Goal: Entertainment & Leisure: Consume media (video, audio)

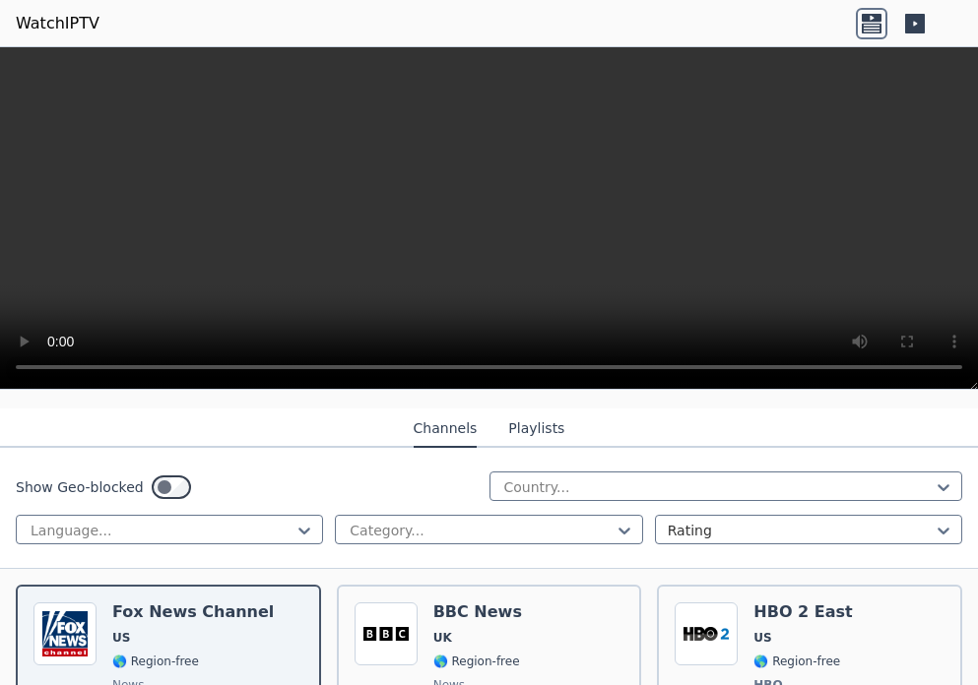
scroll to position [295, 0]
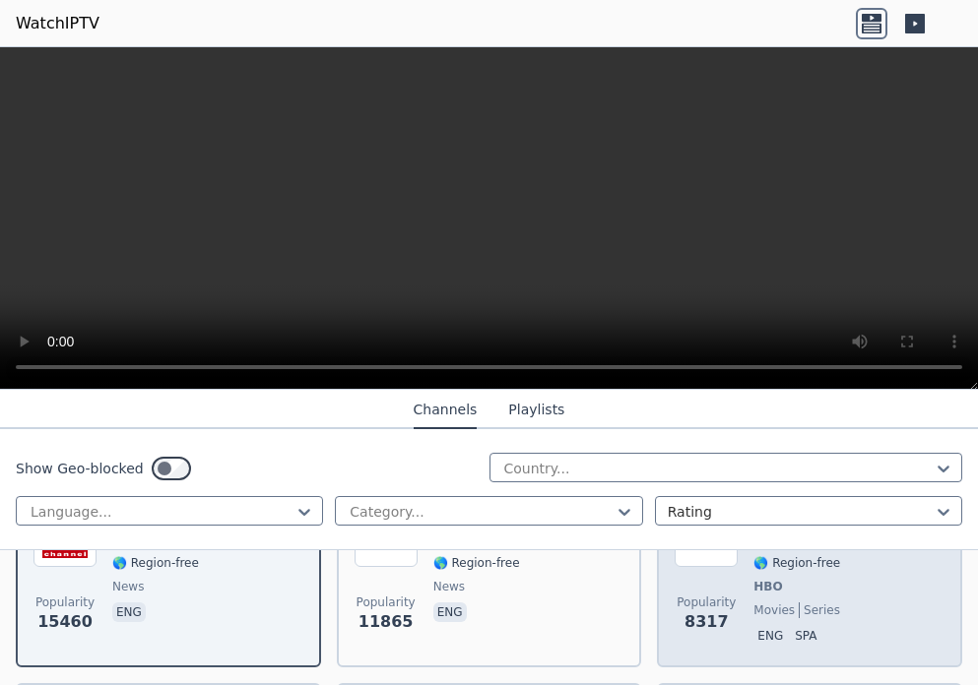
click at [753, 579] on div "HBO 2 East US 🌎 Region-free HBO movies series eng spa" at bounding box center [802, 577] width 98 height 146
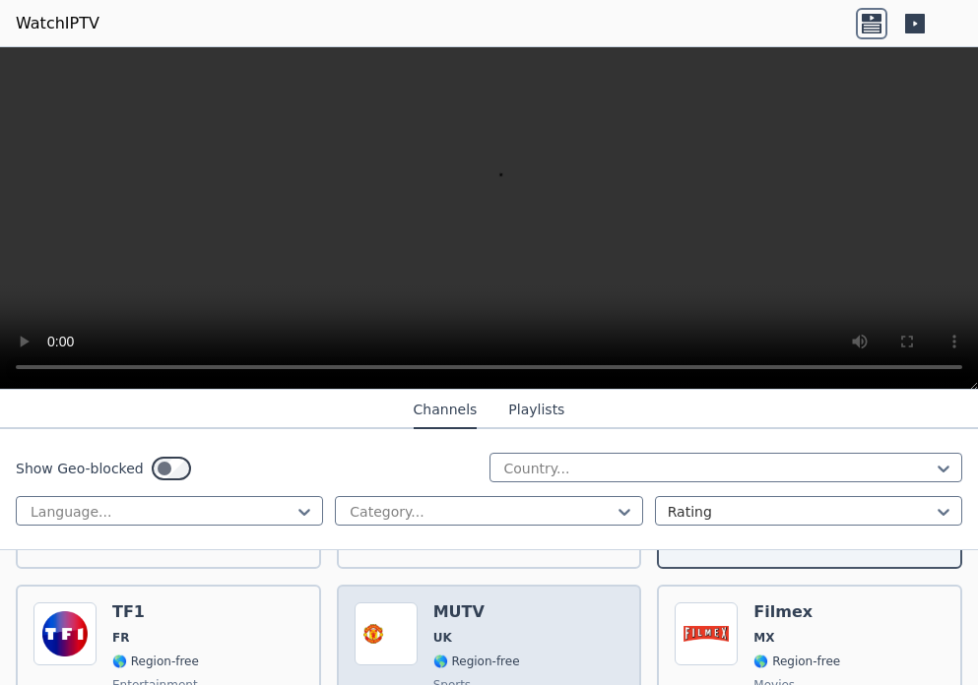
scroll to position [492, 0]
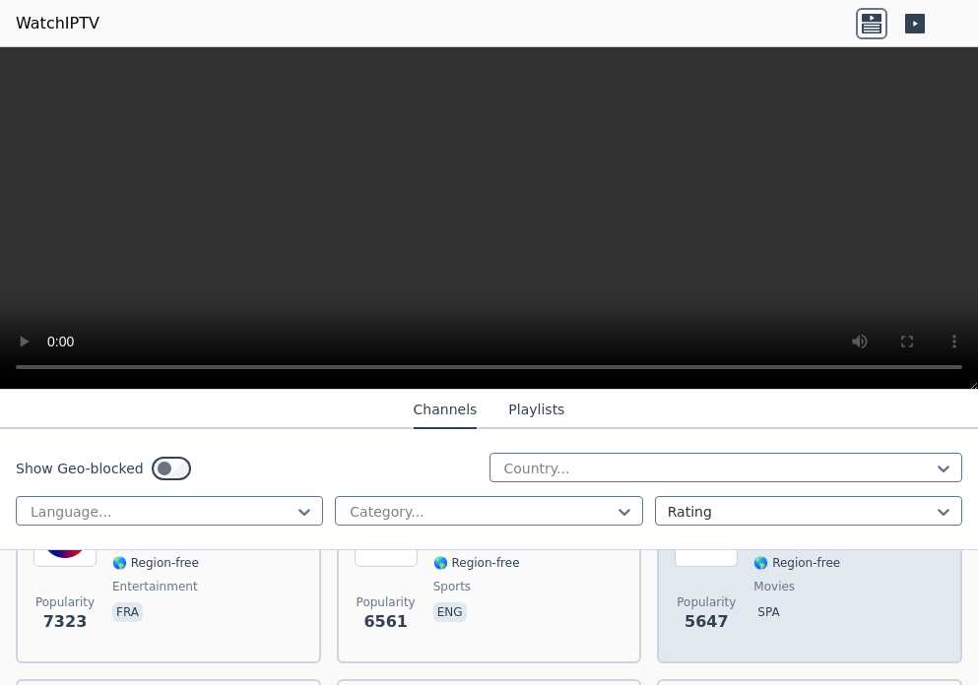
click at [756, 603] on p "spa" at bounding box center [768, 613] width 30 height 20
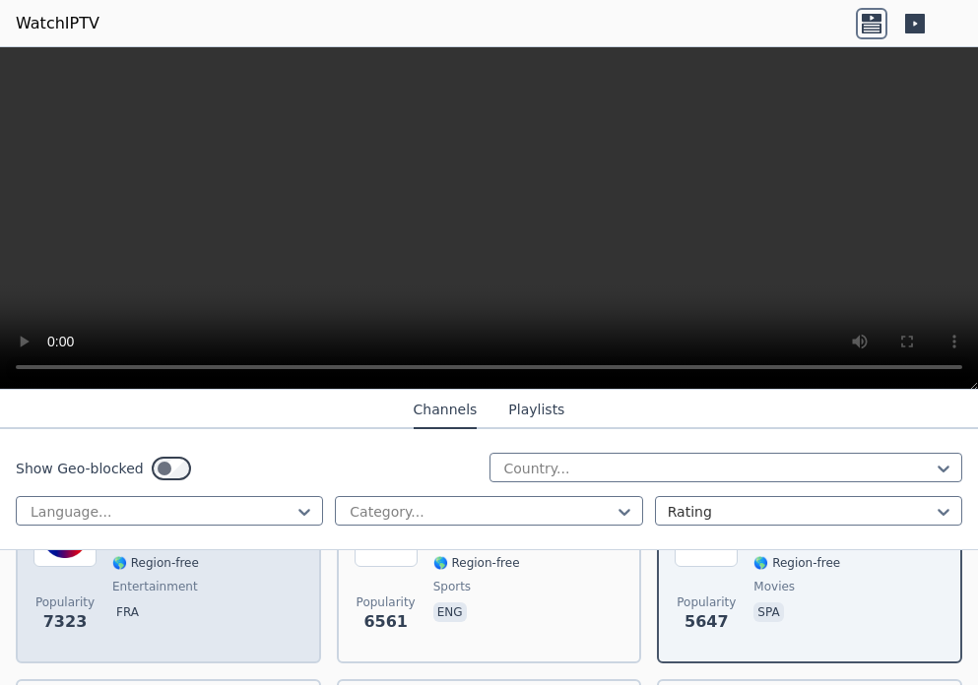
click at [155, 585] on div "TF1 FR 🌎 Region-free entertainment fra" at bounding box center [155, 575] width 87 height 142
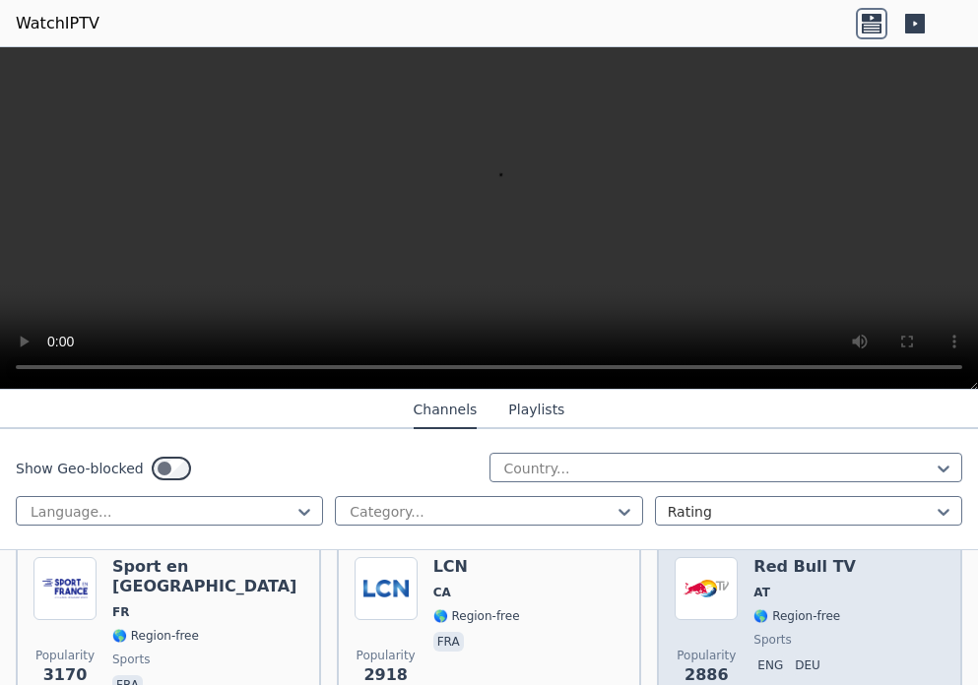
scroll to position [985, 0]
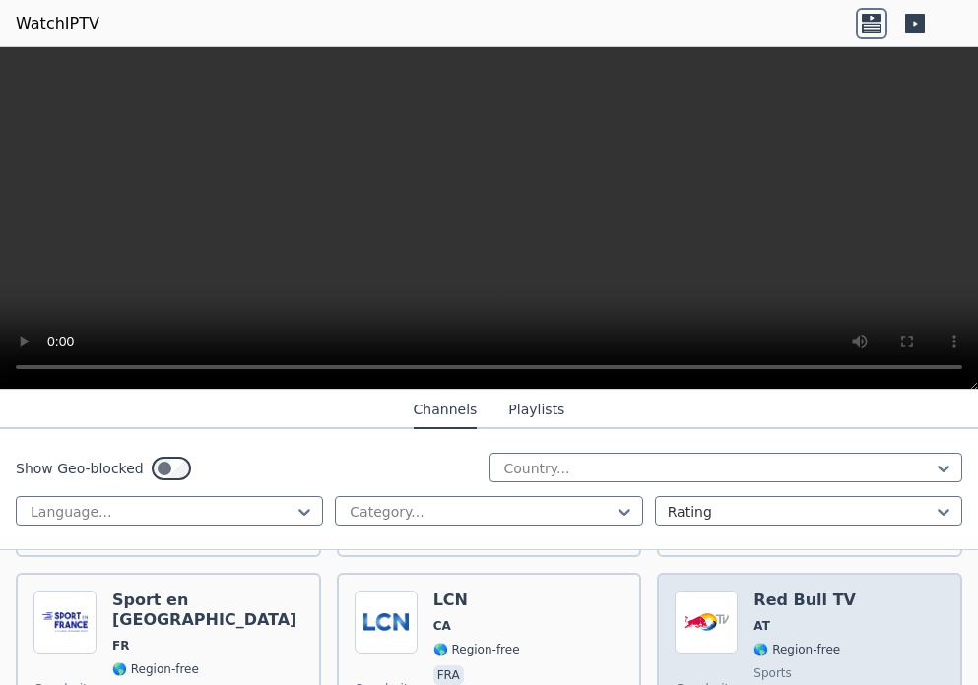
click at [768, 597] on div "Red Bull TV AT 🌎 Region-free sports eng deu" at bounding box center [804, 662] width 102 height 142
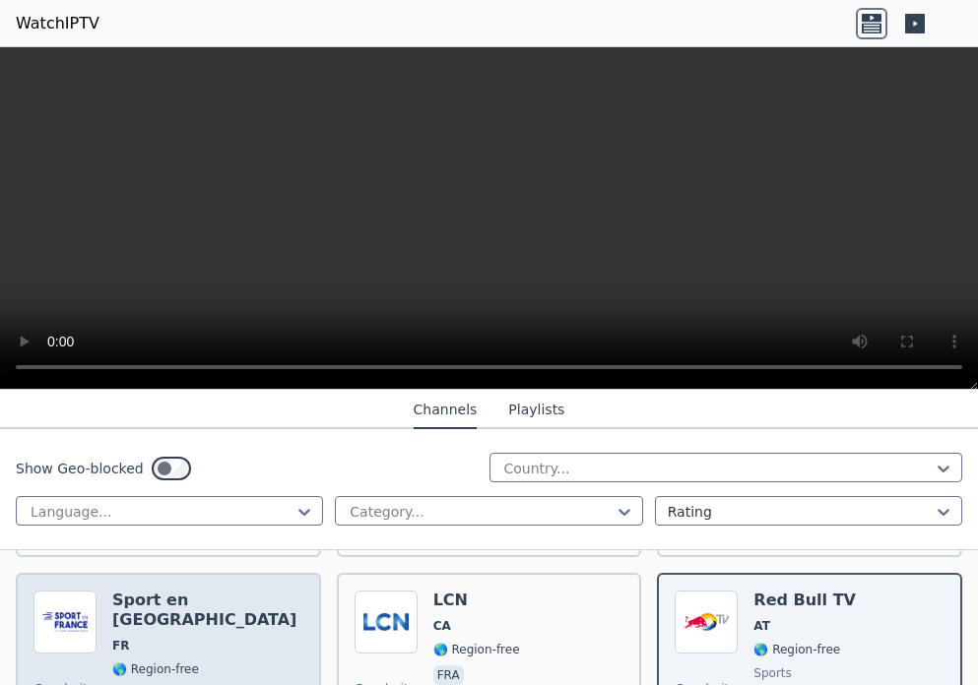
click at [169, 602] on div "Sport en [GEOGRAPHIC_DATA] FR 🌎 Region-free sports fra" at bounding box center [207, 662] width 191 height 142
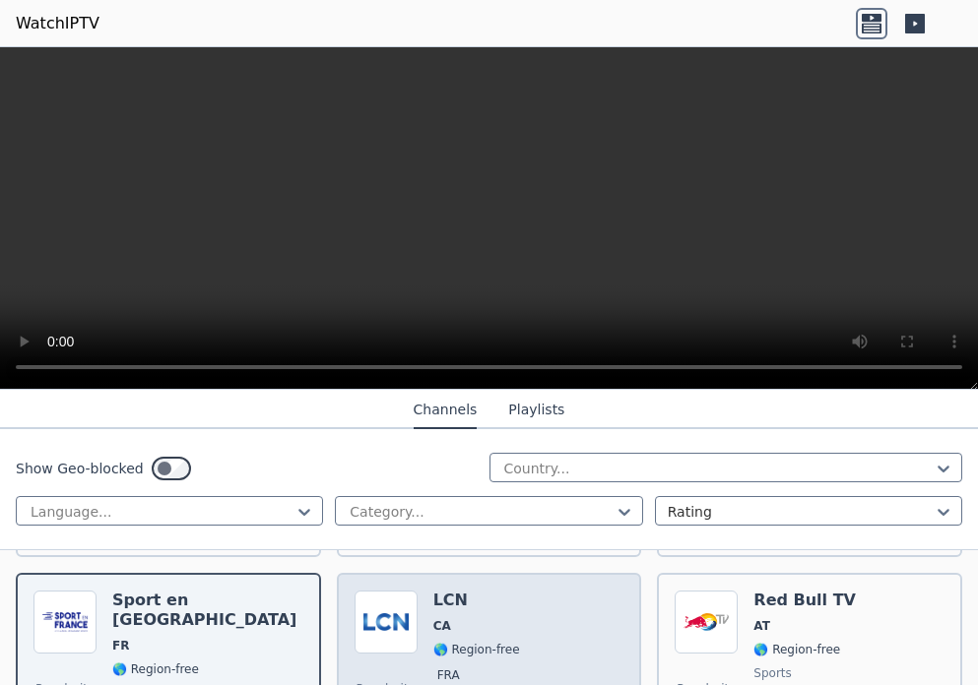
click at [482, 598] on div "LCN CA 🌎 Region-free fra" at bounding box center [476, 662] width 87 height 142
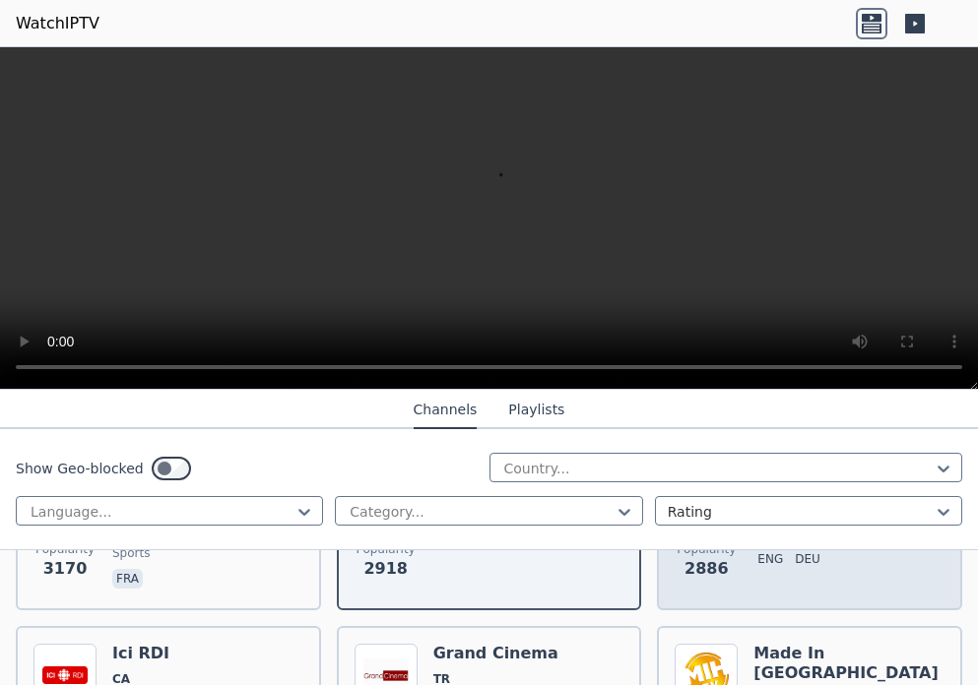
scroll to position [1182, 0]
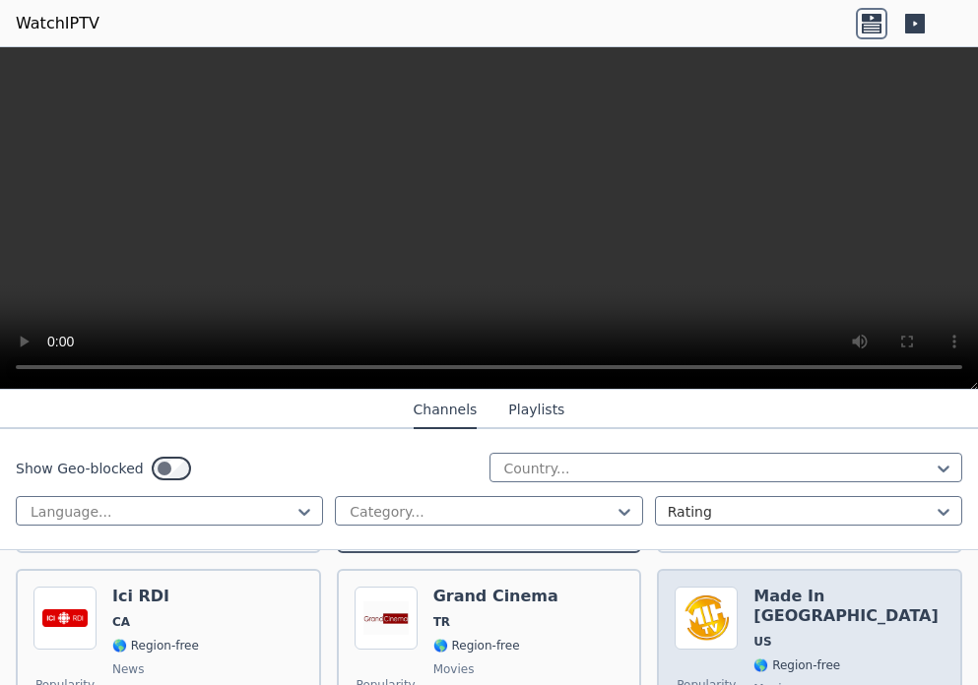
click at [780, 589] on h6 "Made In [GEOGRAPHIC_DATA]" at bounding box center [848, 606] width 191 height 39
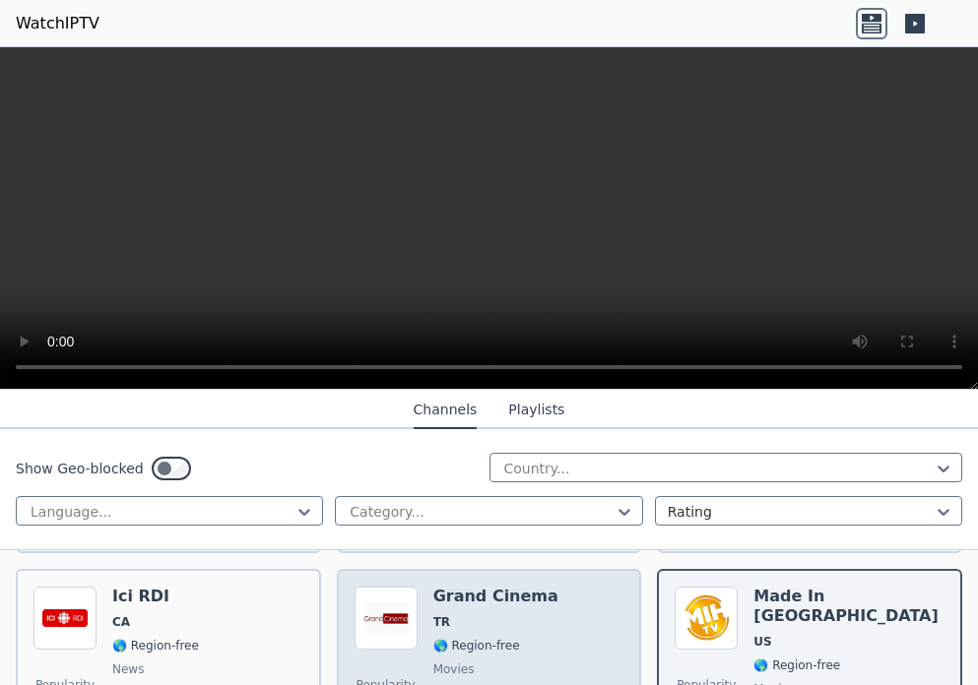
click at [495, 615] on span "TR" at bounding box center [495, 623] width 125 height 16
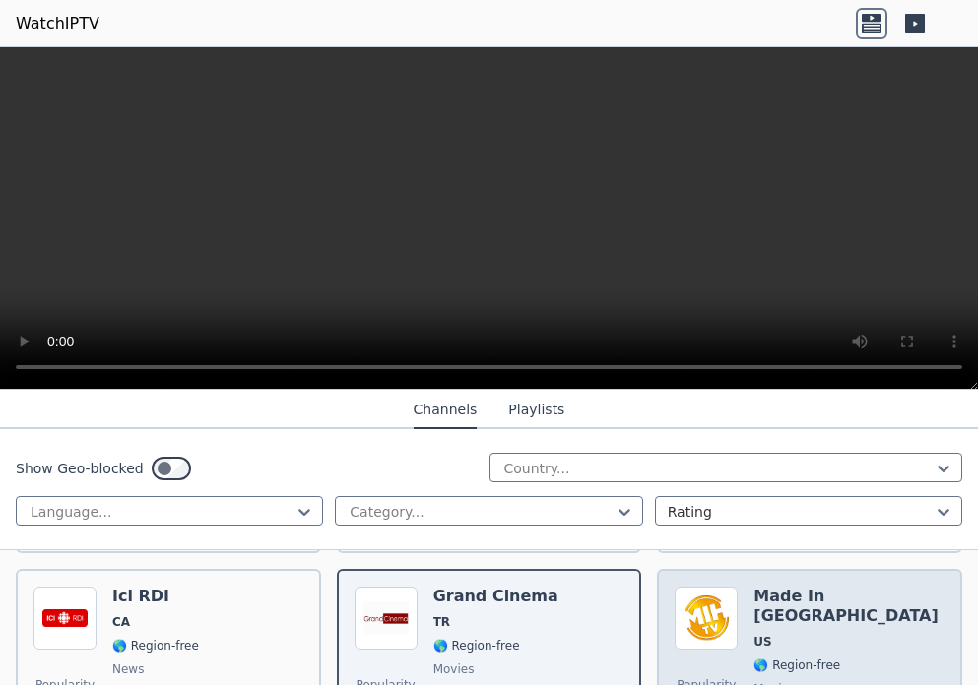
click at [779, 594] on div "Made In [GEOGRAPHIC_DATA] [GEOGRAPHIC_DATA] 🌎 Region-free movies eng" at bounding box center [848, 658] width 191 height 142
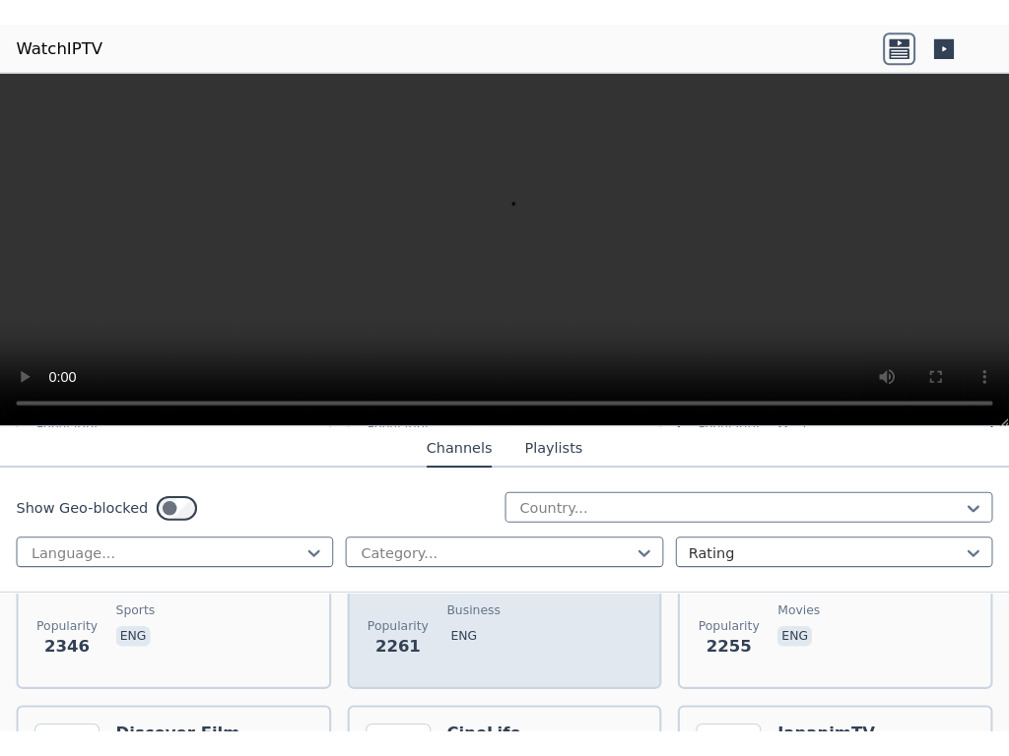
scroll to position [1379, 0]
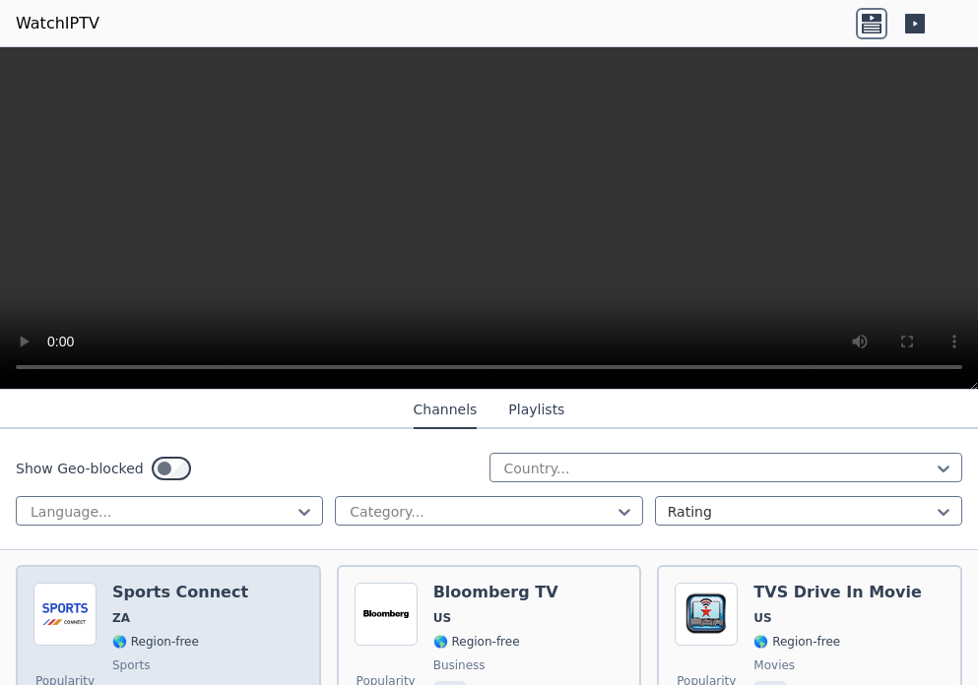
click at [185, 591] on div "Sports Connect ZA 🌎 Region-free sports eng" at bounding box center [180, 654] width 136 height 142
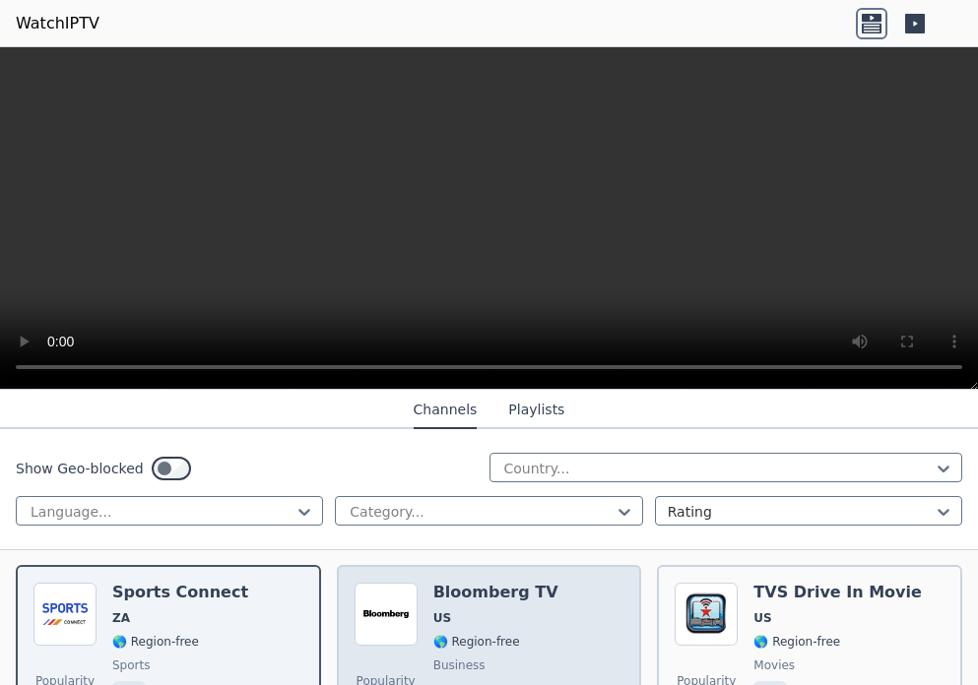
click at [466, 594] on div "Bloomberg TV US 🌎 Region-free business eng" at bounding box center [495, 654] width 125 height 142
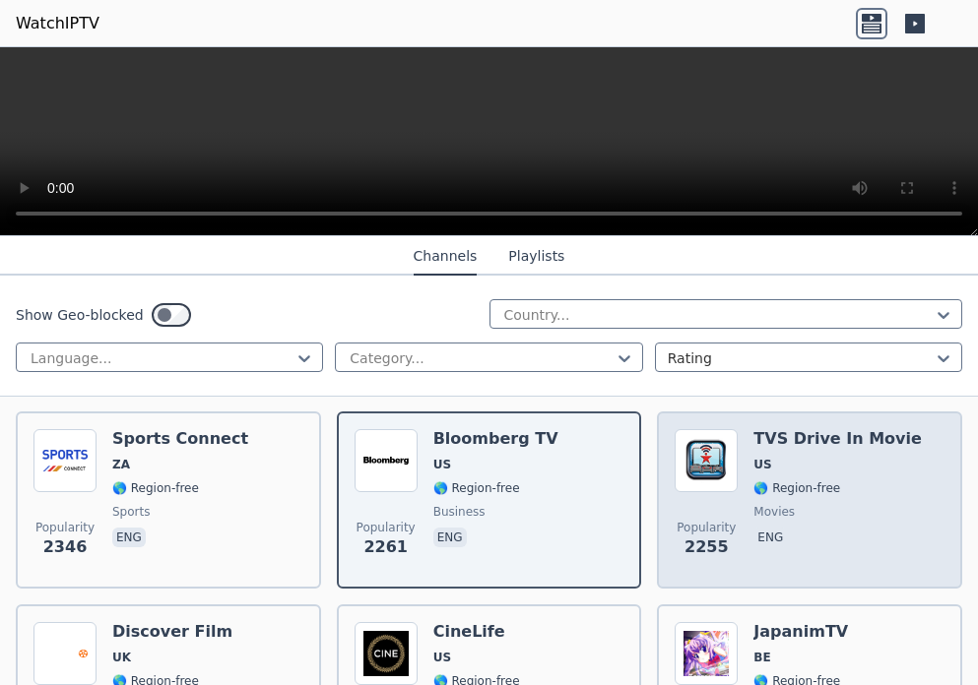
click at [763, 481] on span "🌎 Region-free" at bounding box center [796, 489] width 87 height 16
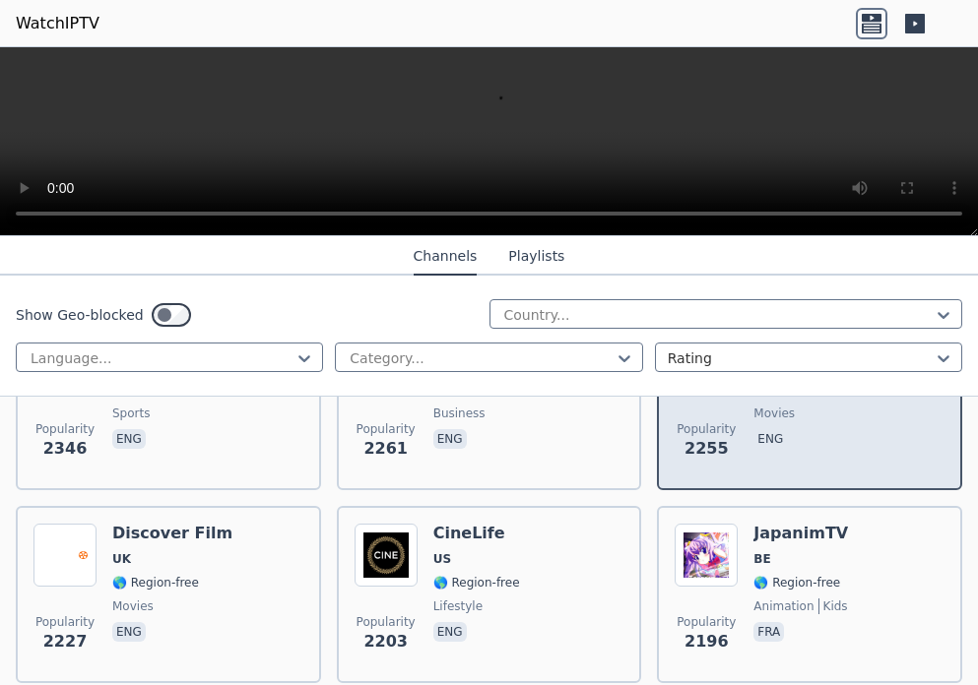
scroll to position [1576, 0]
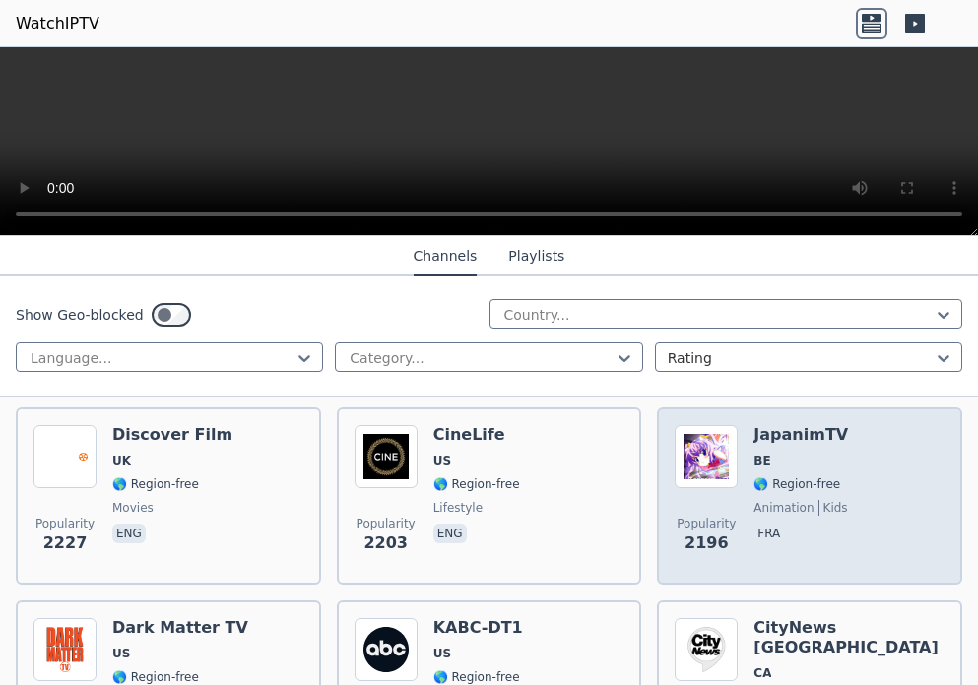
click at [754, 500] on span "animation" at bounding box center [783, 508] width 60 height 16
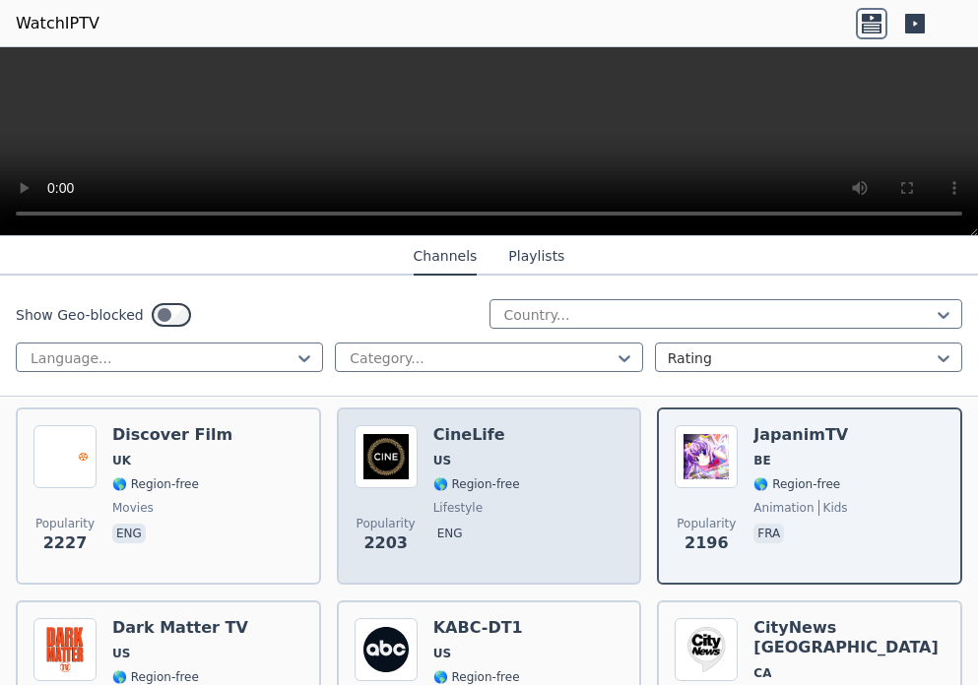
click at [458, 500] on span "lifestyle" at bounding box center [457, 508] width 49 height 16
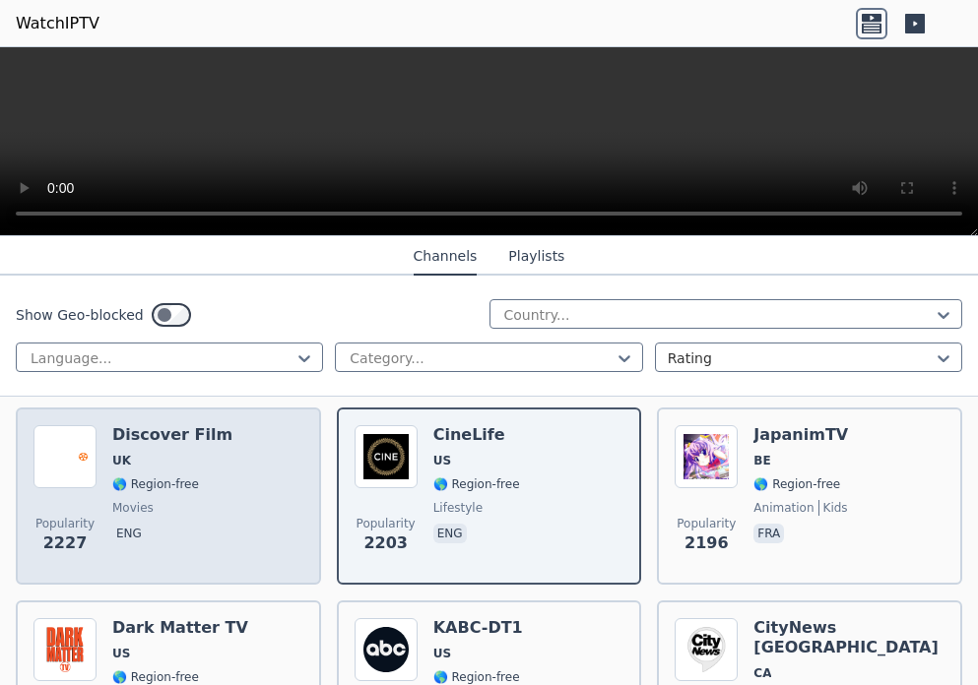
click at [154, 500] on span "movies" at bounding box center [172, 508] width 120 height 16
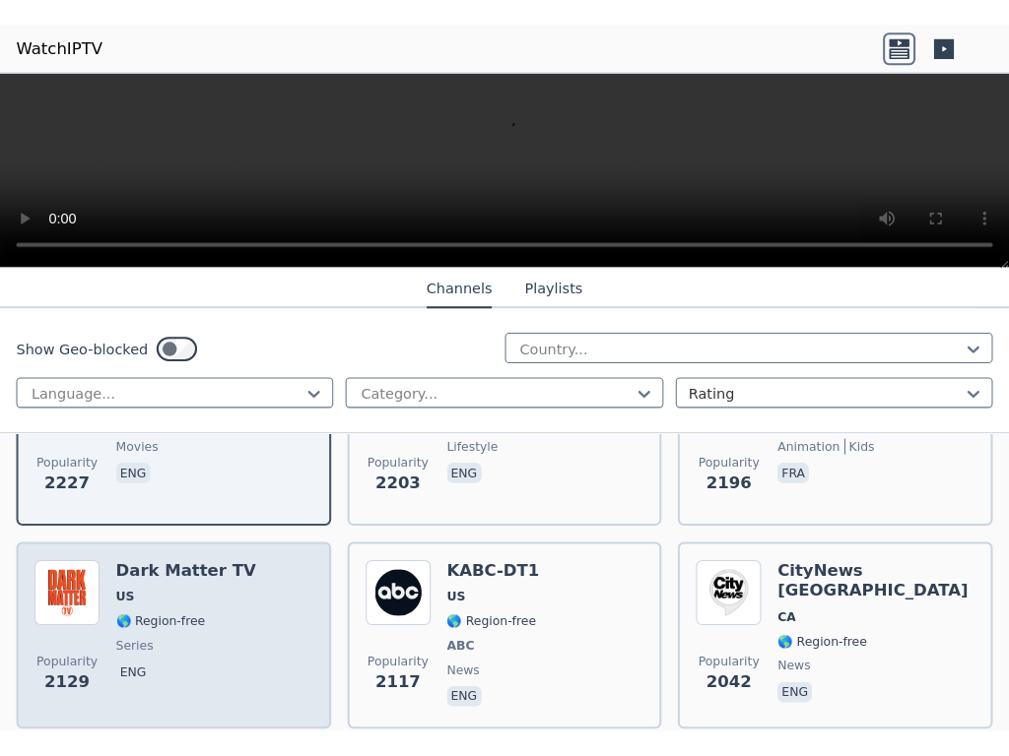
scroll to position [1773, 0]
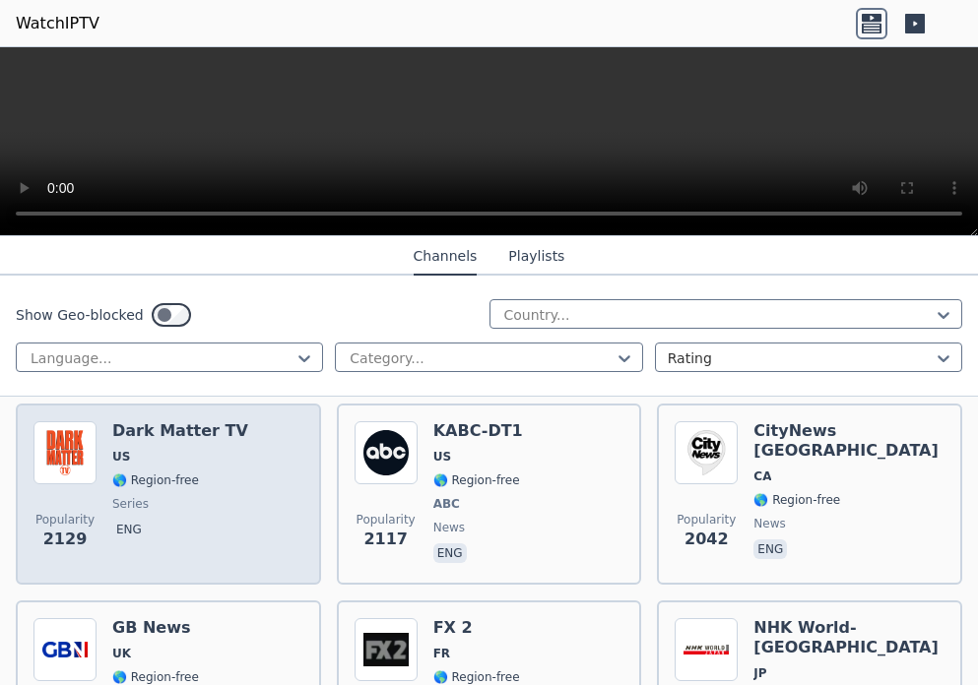
click at [148, 496] on span "series" at bounding box center [180, 504] width 136 height 16
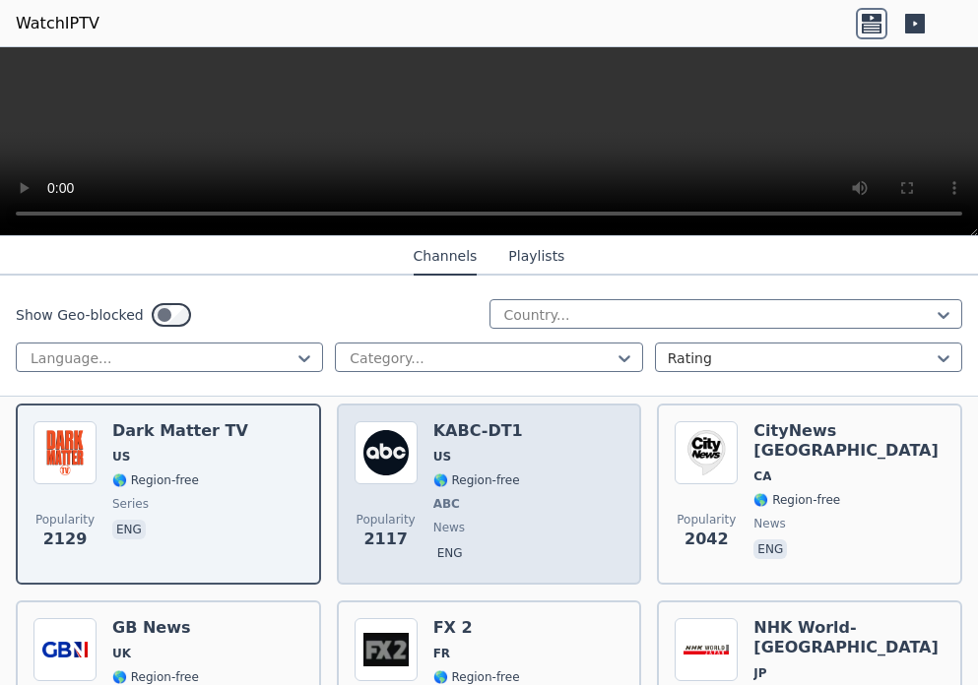
click at [421, 473] on div "Popularity 2117 KABC-DT1 US 🌎 Region-free ABC news eng" at bounding box center [490, 495] width 270 height 146
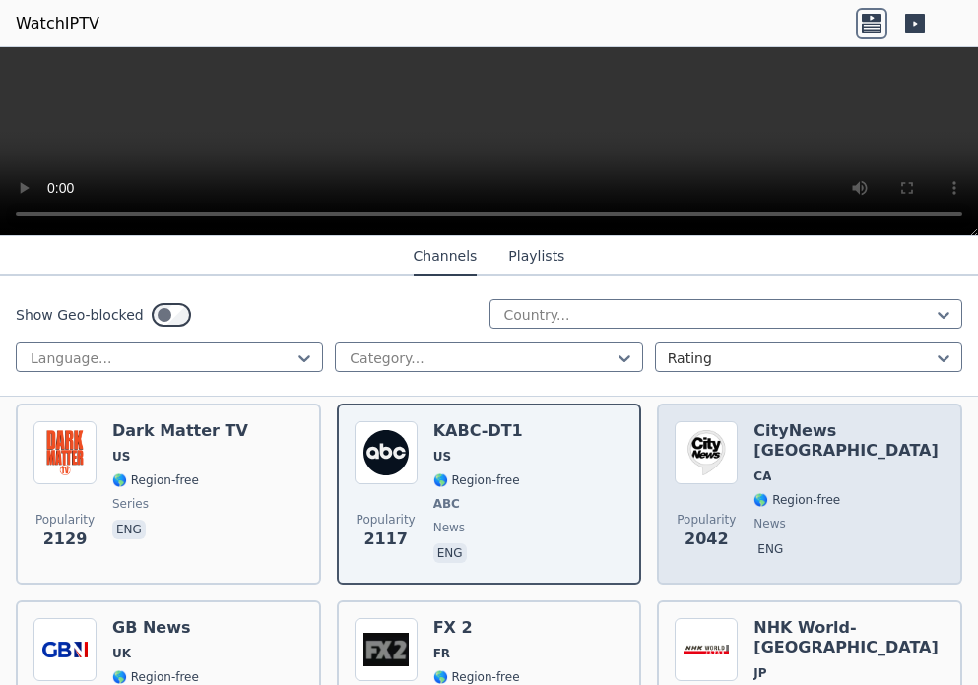
click at [768, 478] on div "CityNews [GEOGRAPHIC_DATA] [GEOGRAPHIC_DATA] 🌎 Region-free news eng" at bounding box center [848, 495] width 191 height 146
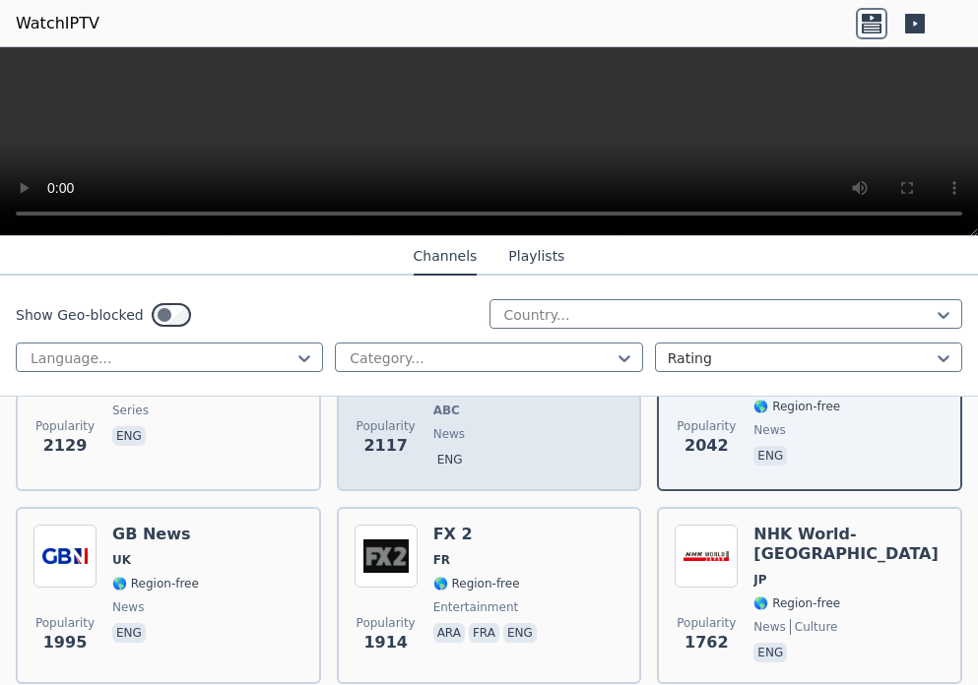
scroll to position [1970, 0]
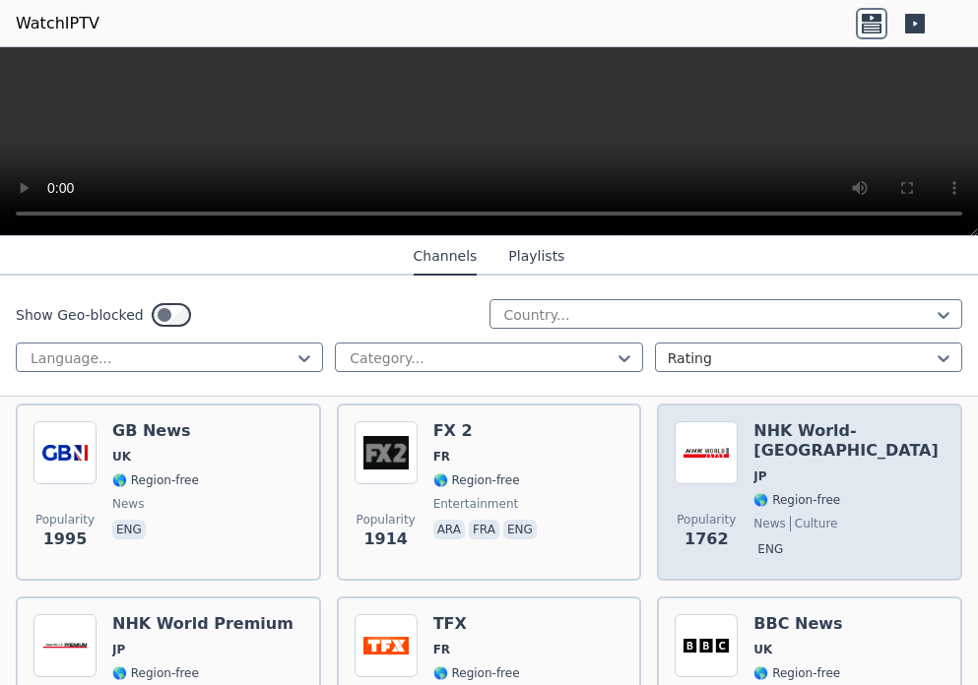
click at [759, 498] on div "NHK World-[GEOGRAPHIC_DATA] JP 🌎 Region-free news culture eng" at bounding box center [848, 493] width 191 height 142
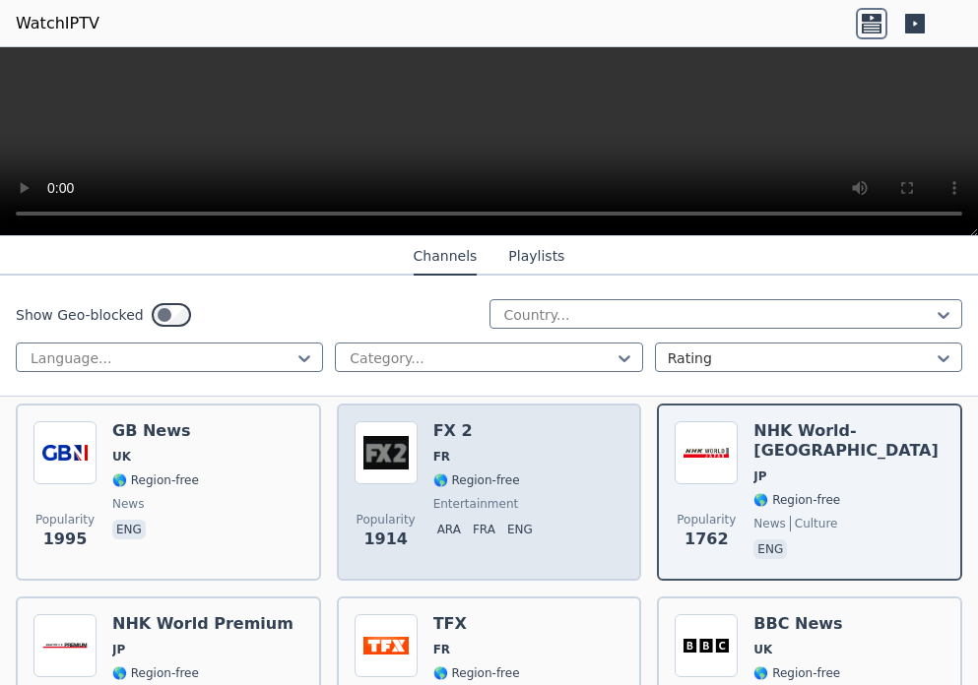
click at [448, 496] on span "entertainment" at bounding box center [476, 504] width 86 height 16
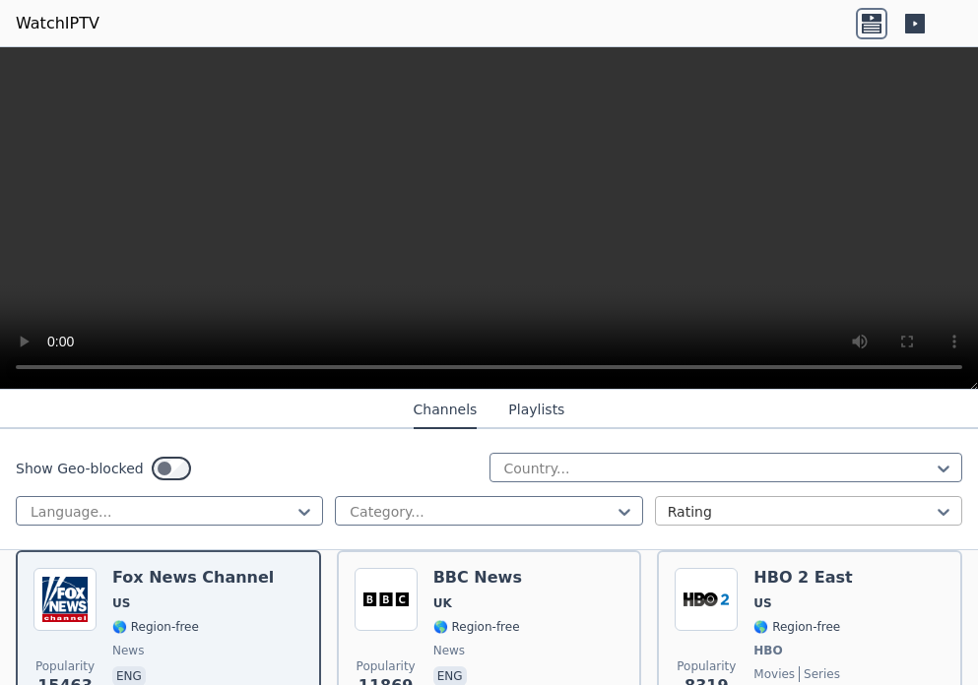
scroll to position [197, 0]
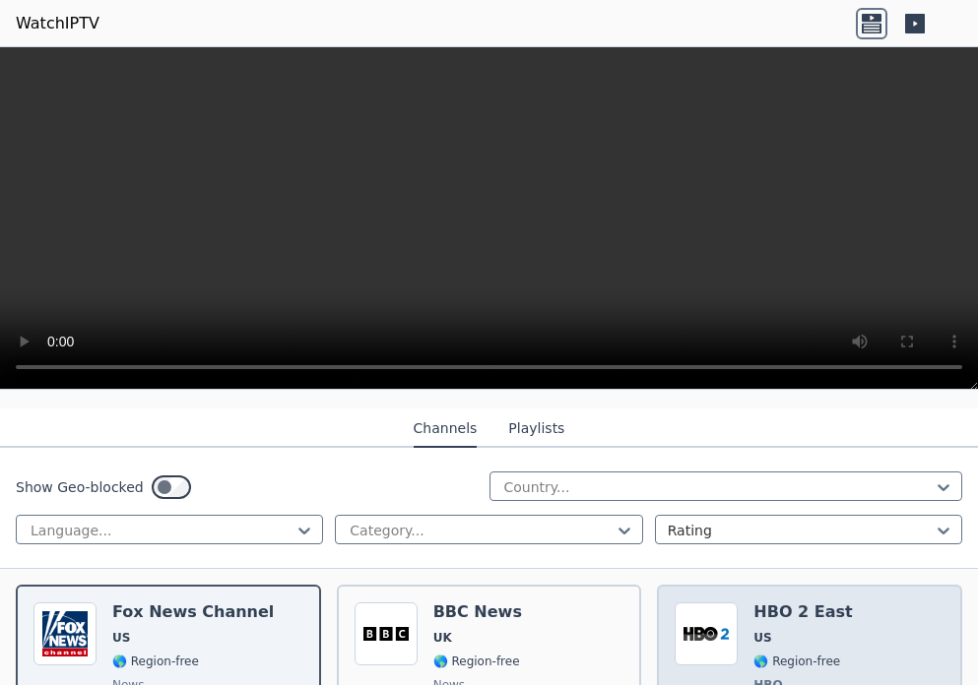
click at [755, 604] on h6 "HBO 2 East" at bounding box center [802, 613] width 98 height 20
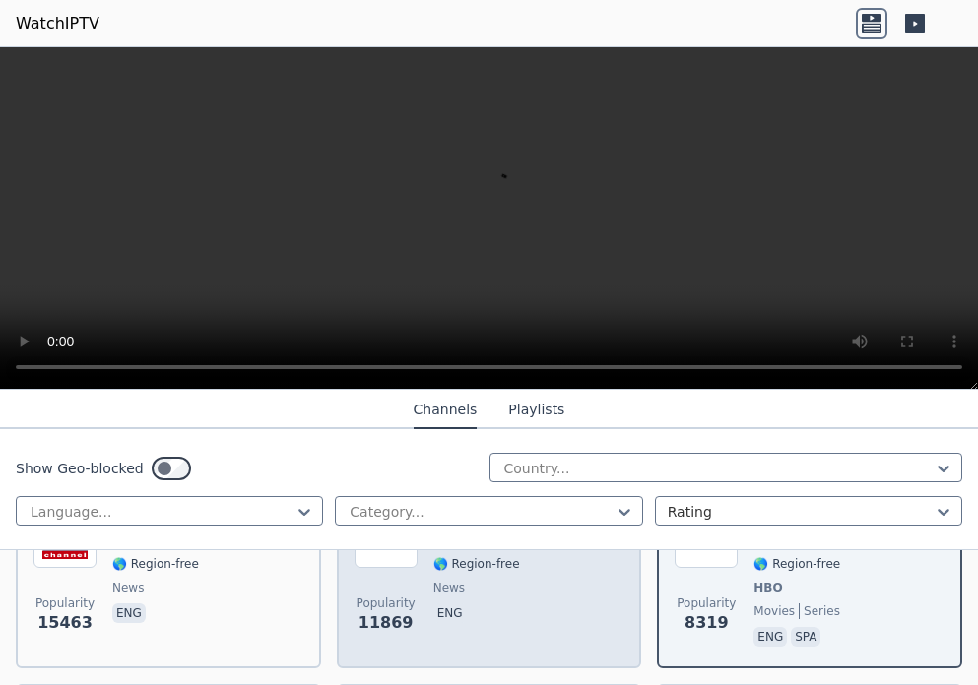
scroll to position [295, 0]
click at [440, 603] on p "eng" at bounding box center [449, 613] width 33 height 20
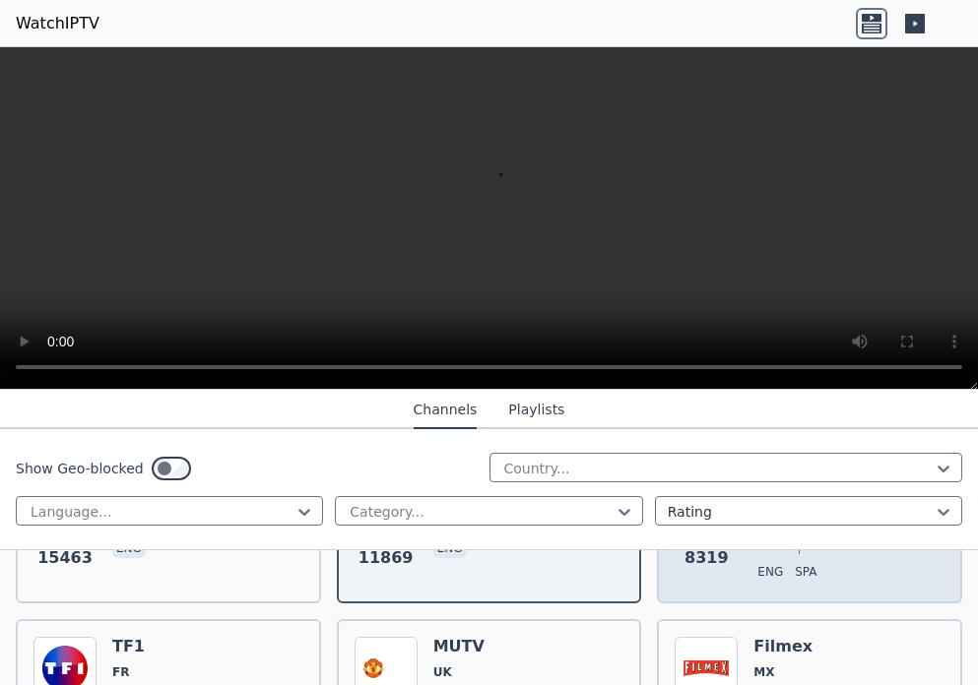
scroll to position [394, 0]
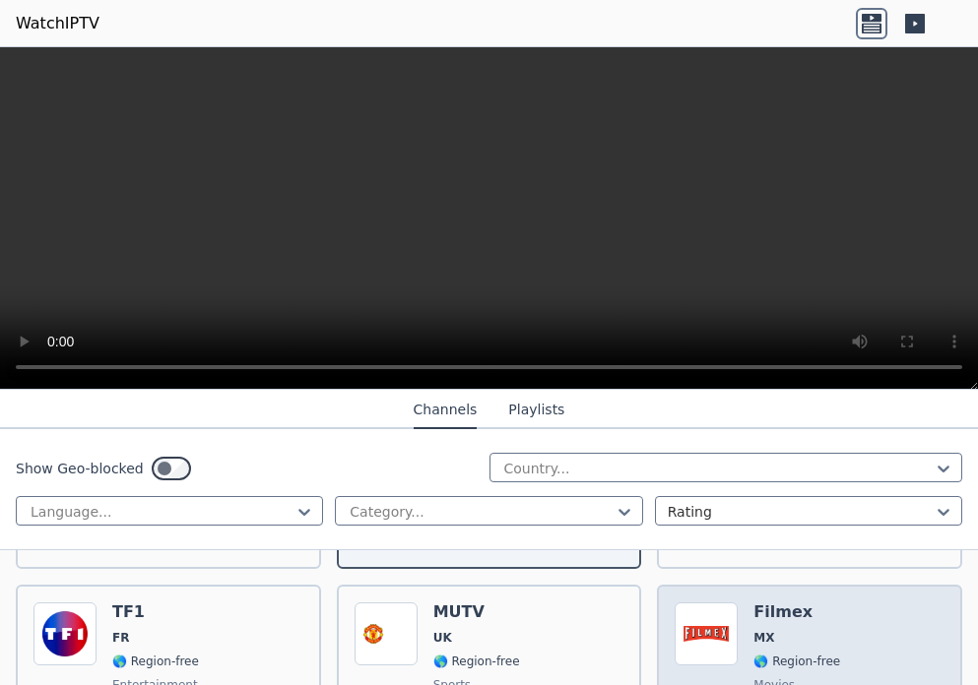
click at [756, 604] on h6 "Filmex" at bounding box center [796, 613] width 87 height 20
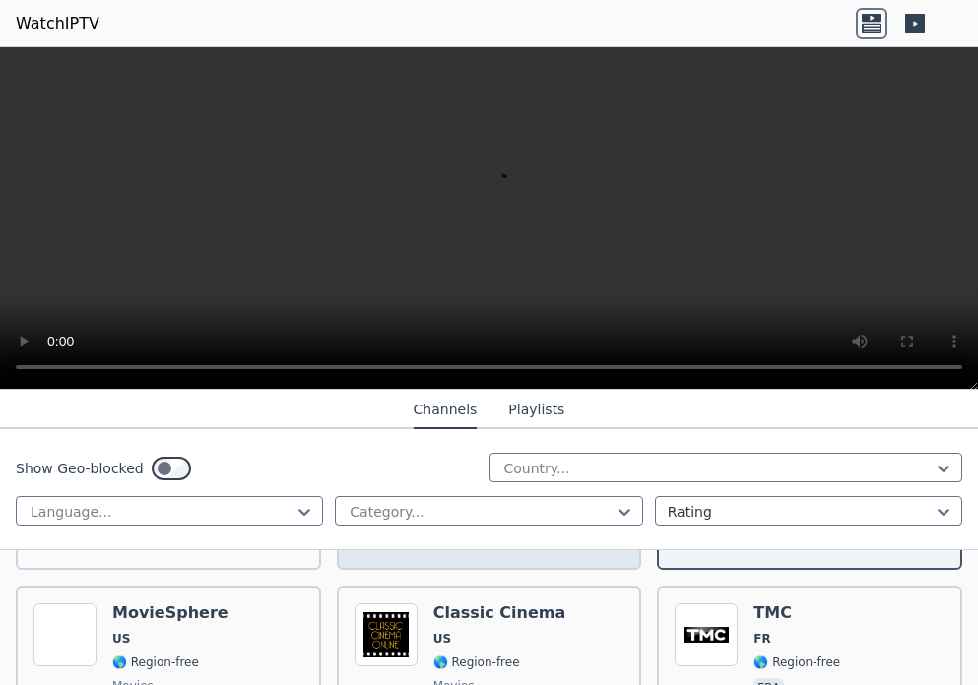
scroll to position [591, 0]
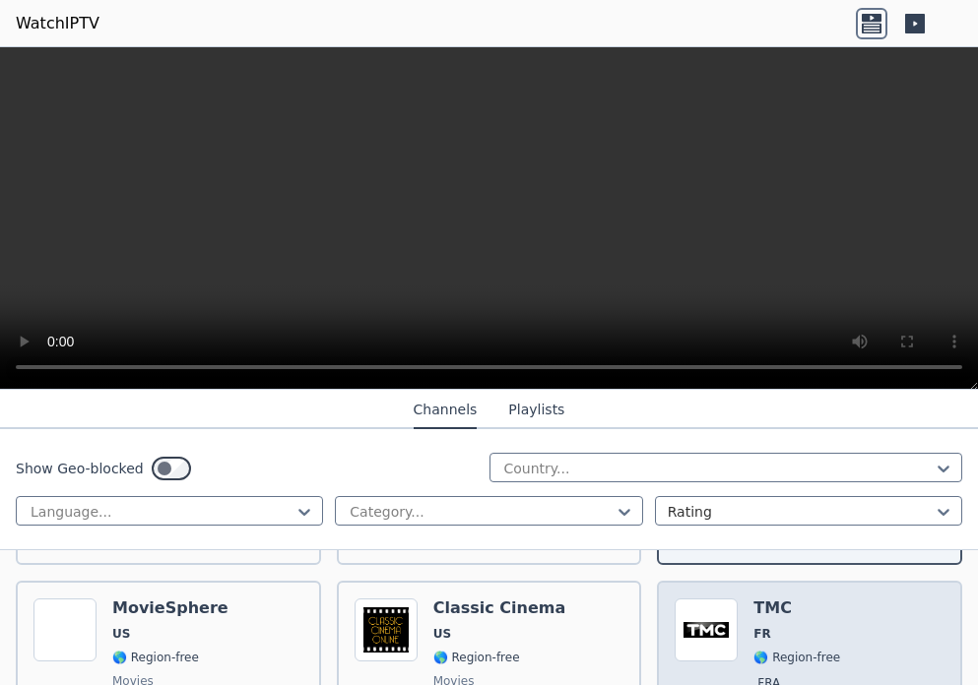
click at [755, 605] on div "TMC FR 🌎 Region-free fra" at bounding box center [796, 670] width 87 height 142
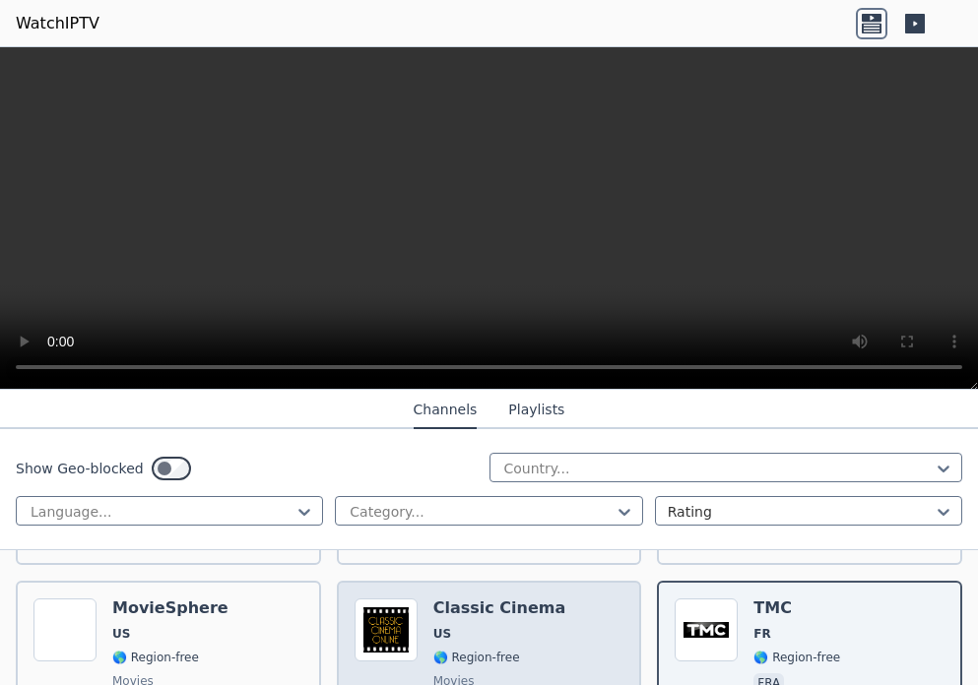
click at [481, 601] on h6 "Classic Cinema" at bounding box center [499, 609] width 133 height 20
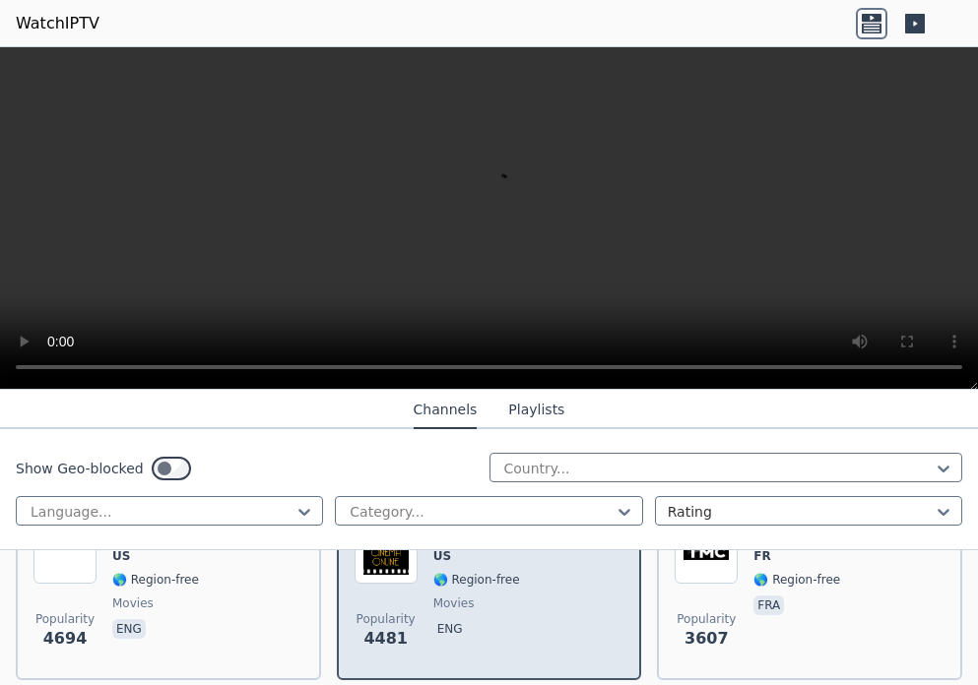
scroll to position [689, 0]
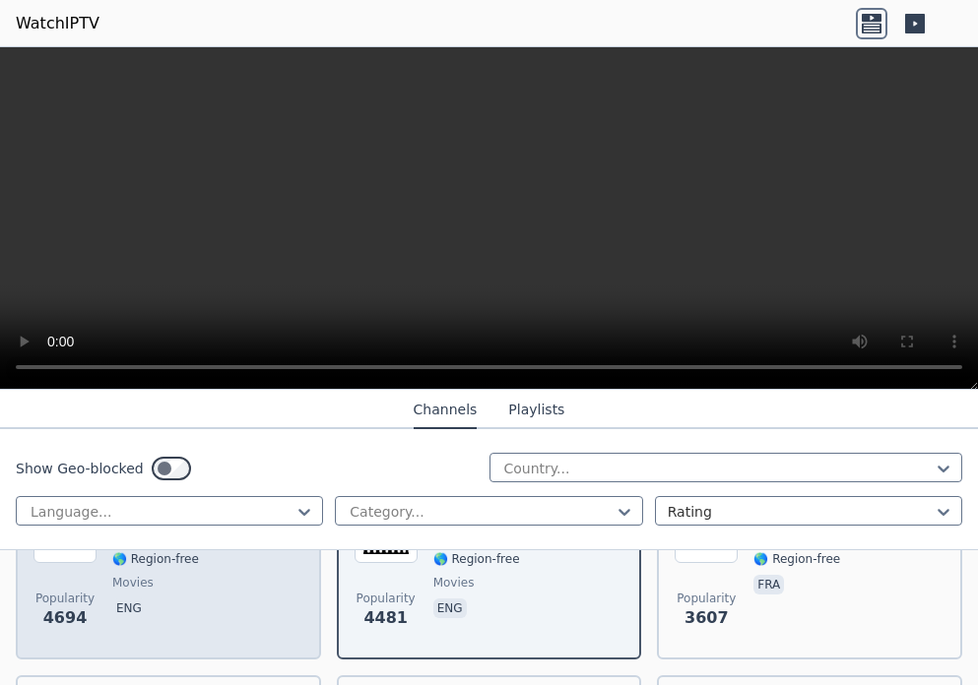
click at [169, 599] on span "eng" at bounding box center [170, 611] width 116 height 24
